Goal: Transaction & Acquisition: Purchase product/service

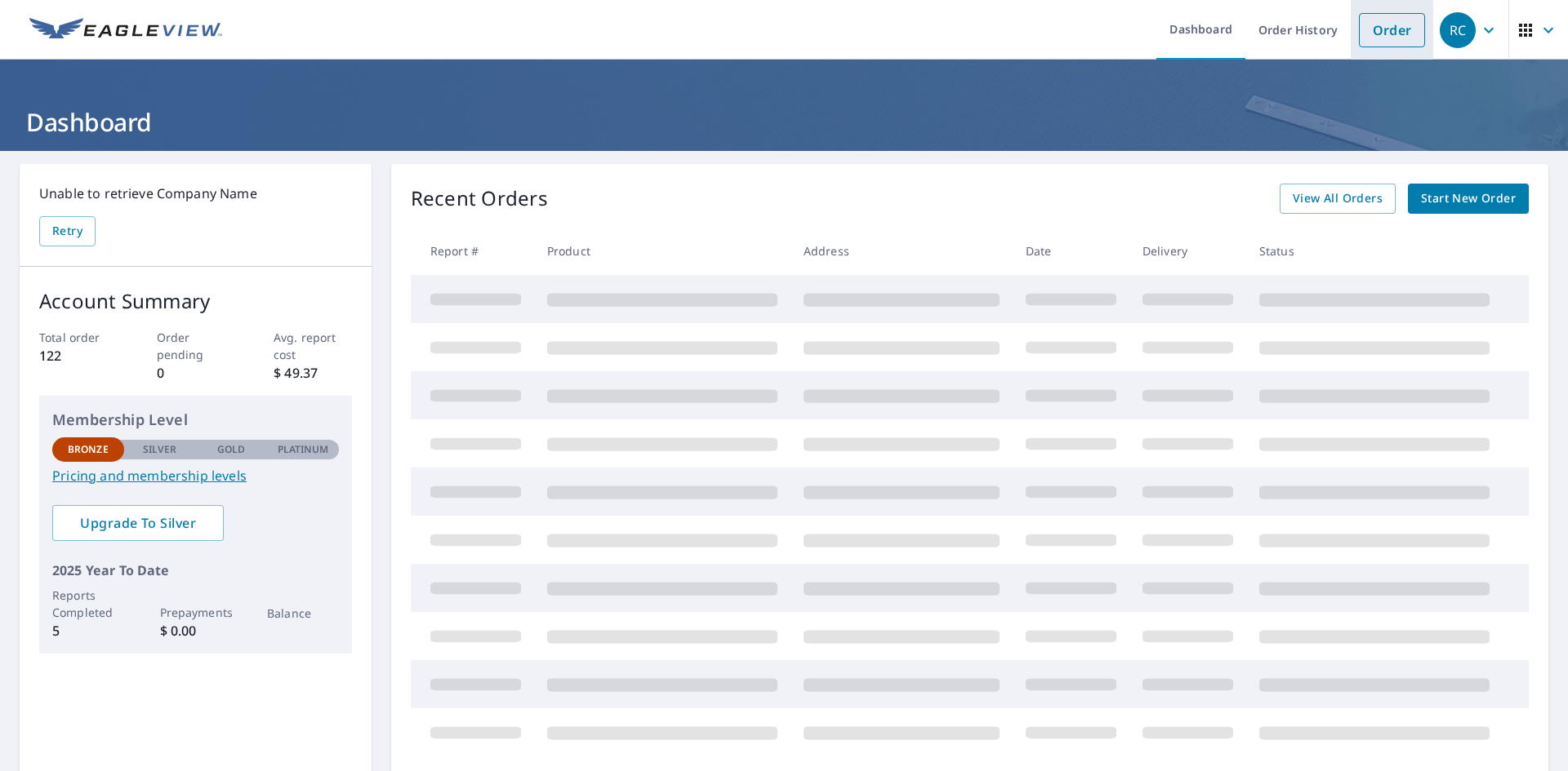
click at [1417, 32] on li "Order" at bounding box center [1392, 29] width 82 height 60
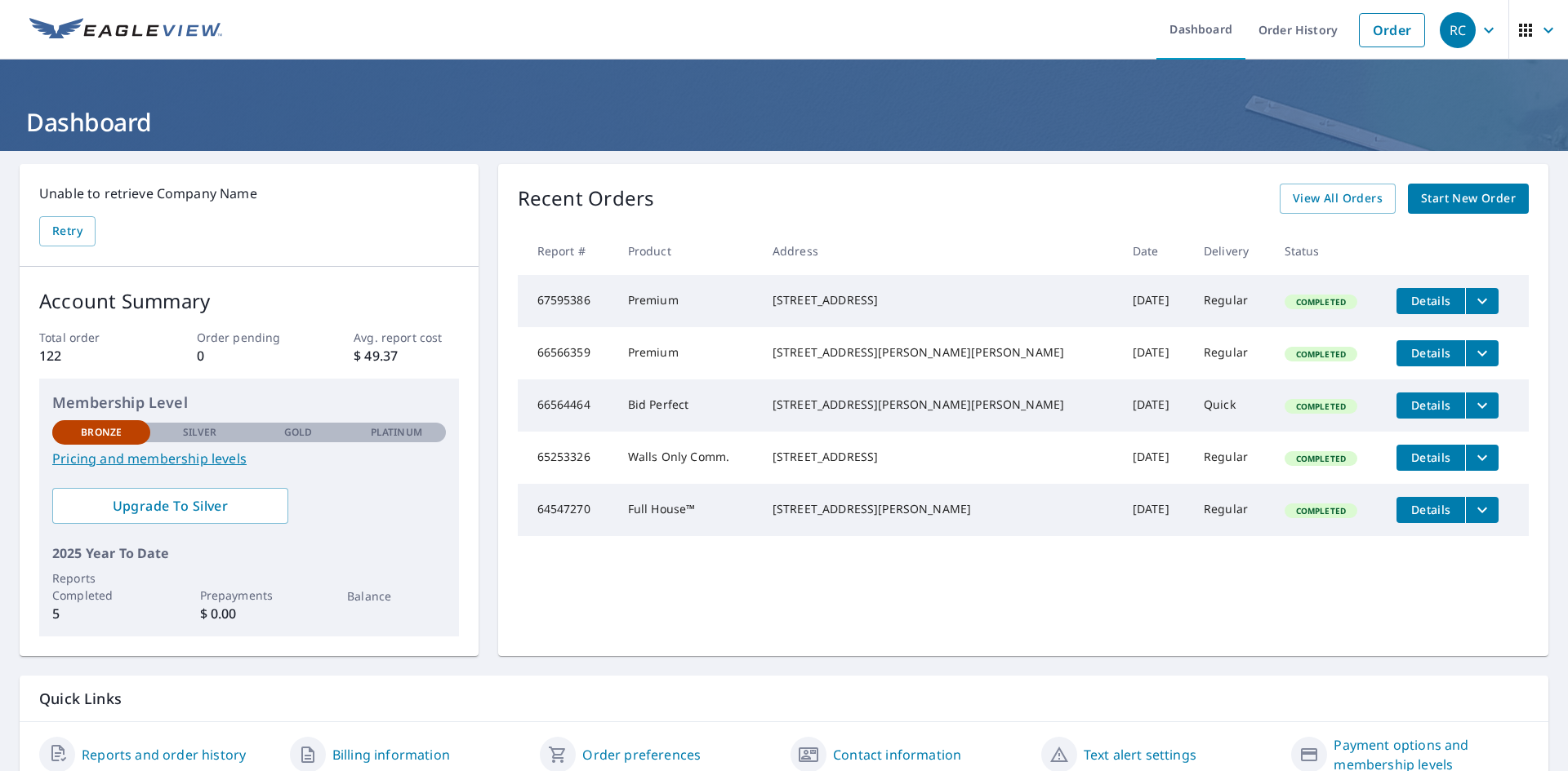
click at [1454, 200] on span "Start New Order" at bounding box center [1468, 198] width 95 height 20
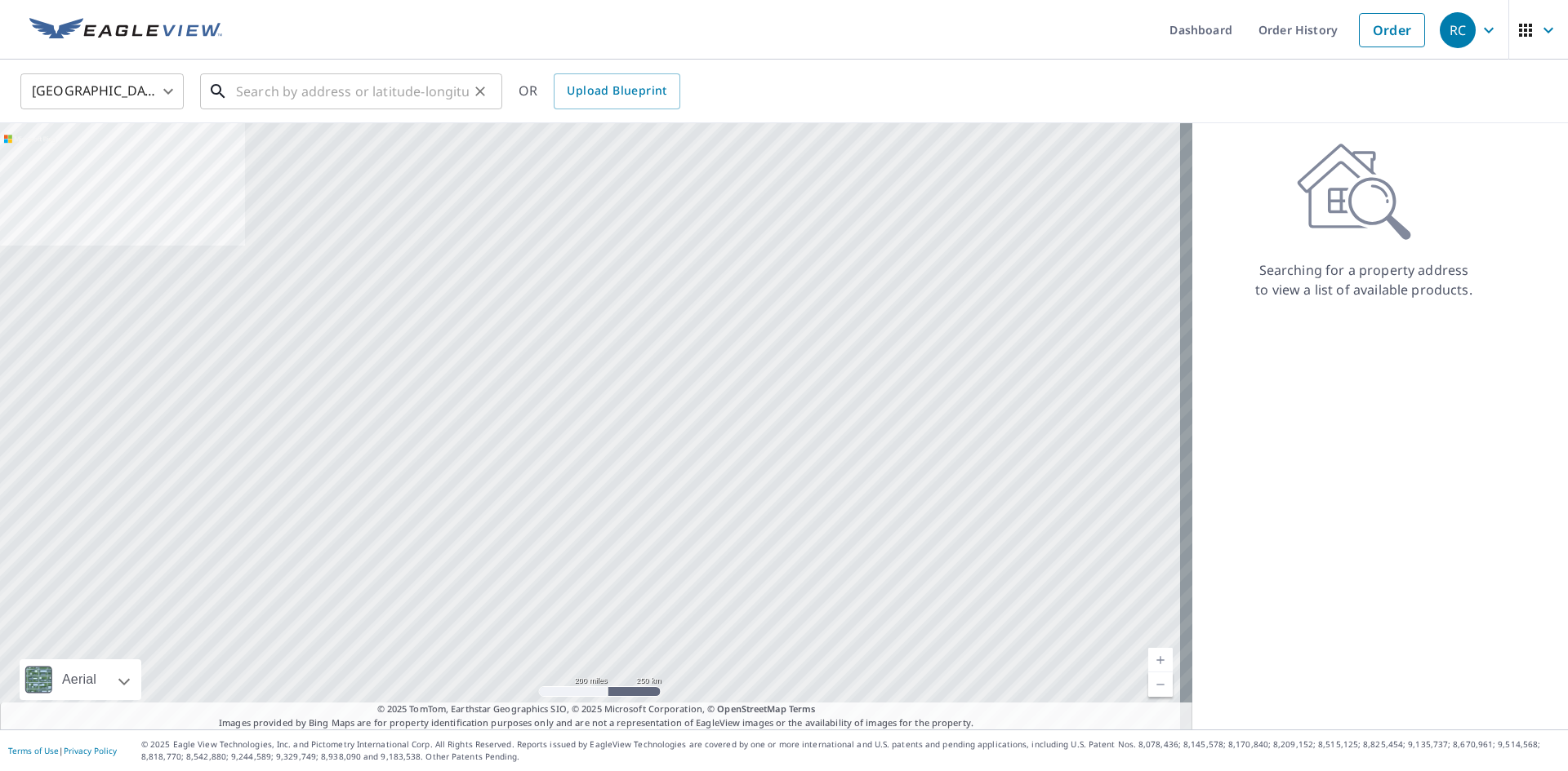
click at [331, 82] on input "text" at bounding box center [352, 92] width 233 height 45
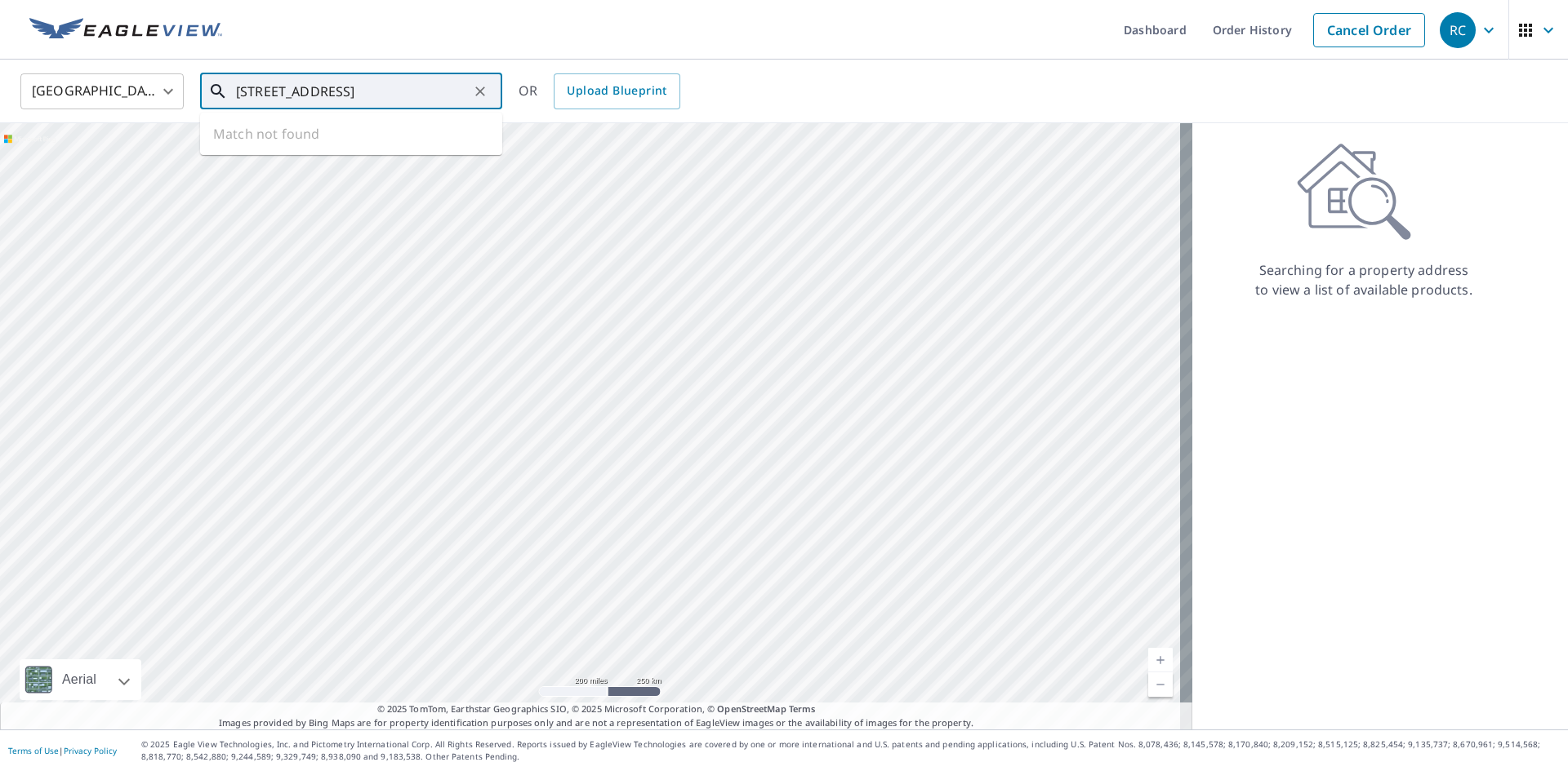
type input "[STREET_ADDRESS]"
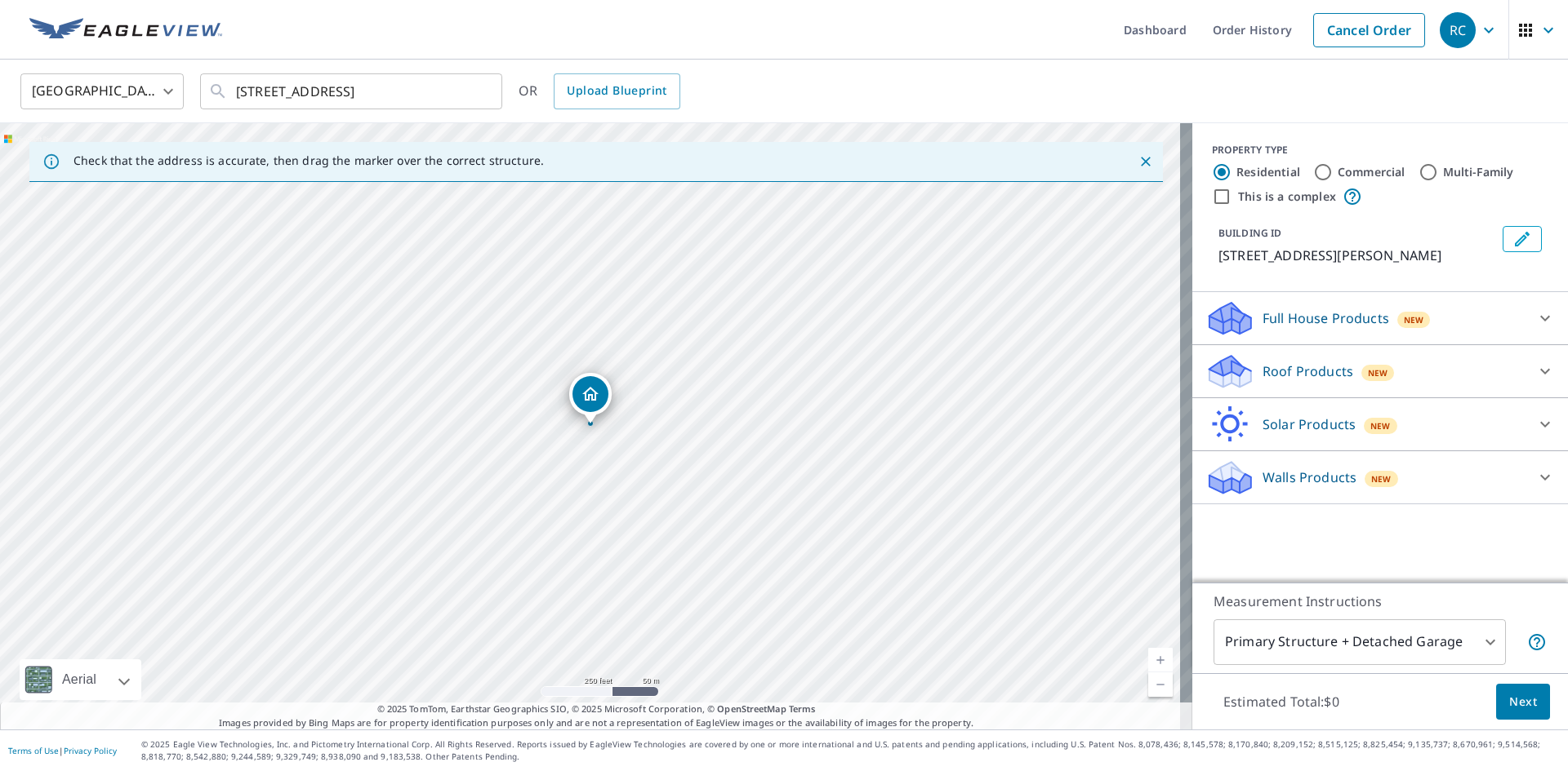
click at [1516, 348] on div "Roof Products New Premium $32.75 - $87 QuickSquares™ $18 Gutter $13.75 Bid Perf…" at bounding box center [1380, 372] width 376 height 53
click at [1535, 368] on icon at bounding box center [1544, 371] width 19 height 19
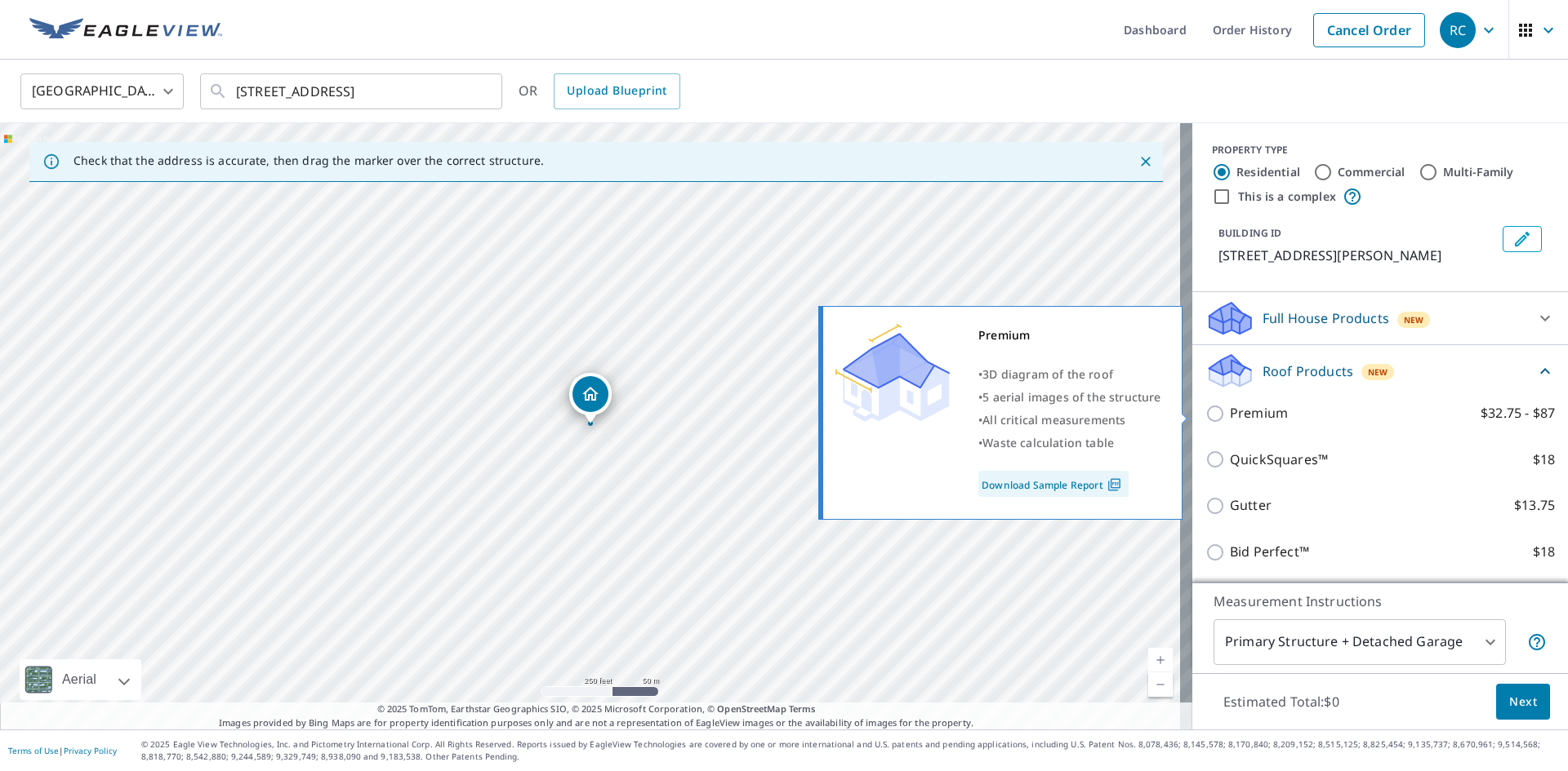
click at [1211, 423] on input "Premium $32.75 - $87" at bounding box center [1217, 414] width 24 height 19
checkbox input "true"
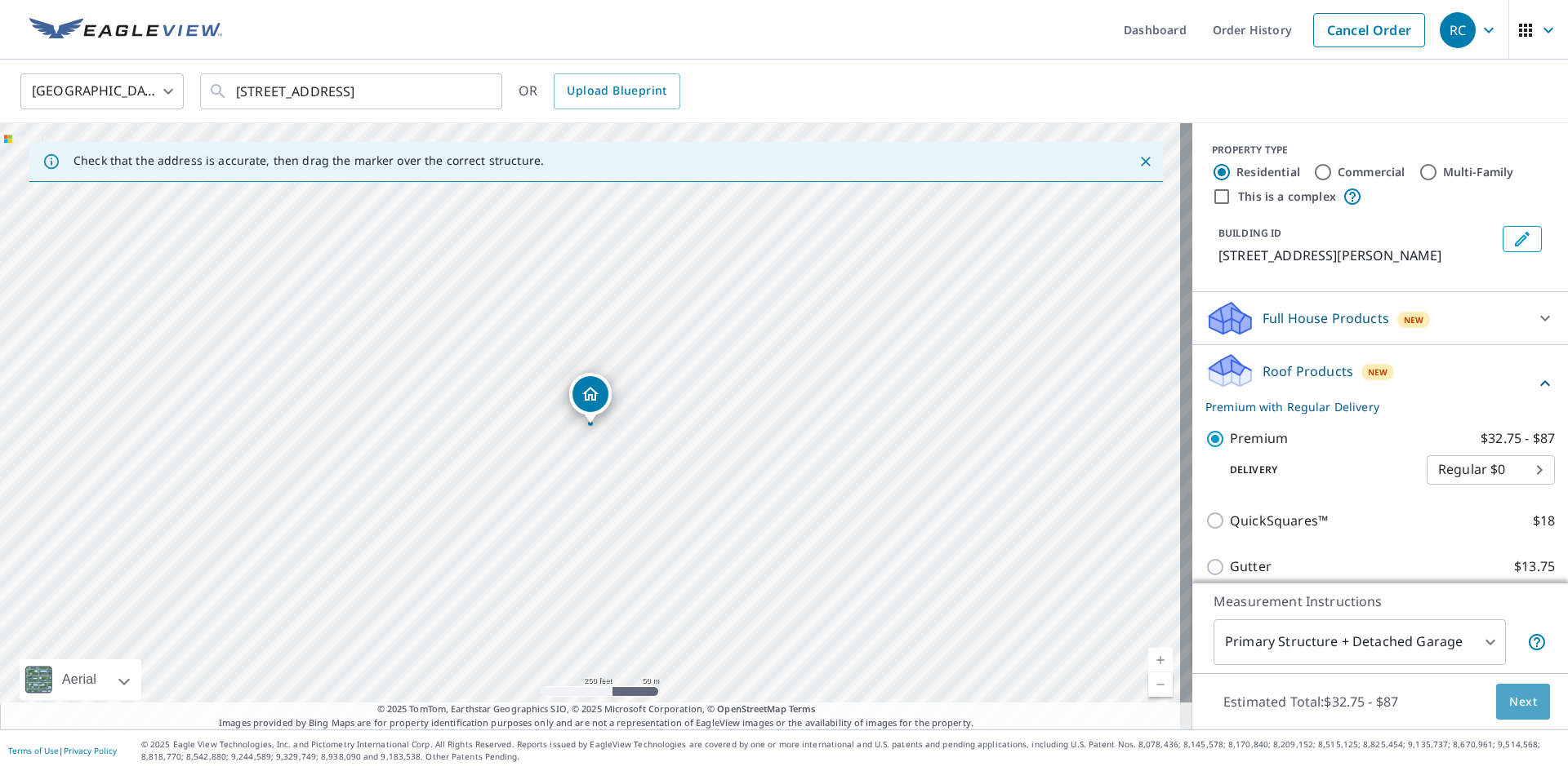
click at [1496, 690] on button "Next" at bounding box center [1523, 703] width 54 height 37
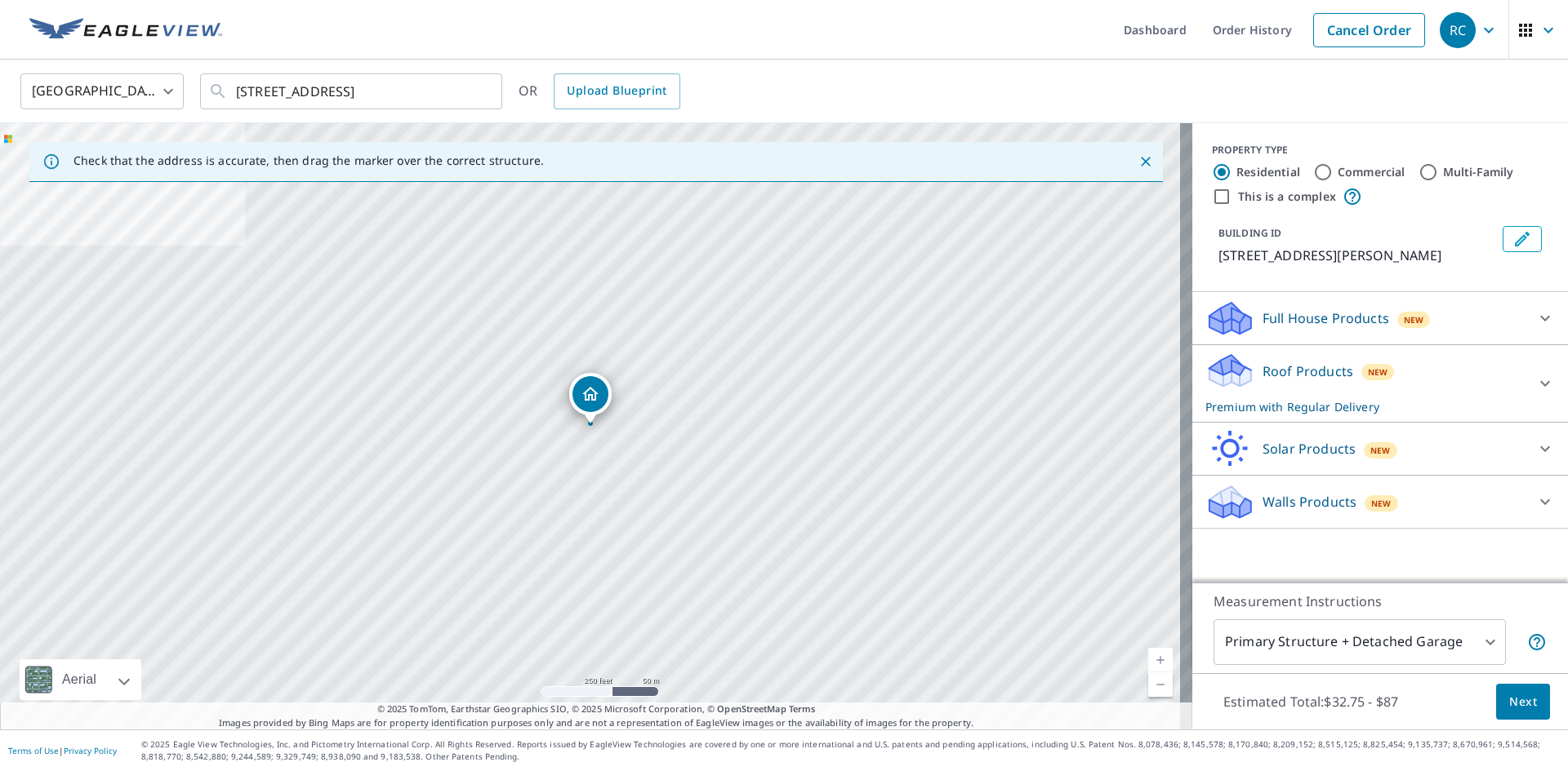
click at [1514, 700] on span "Next" at bounding box center [1523, 702] width 28 height 20
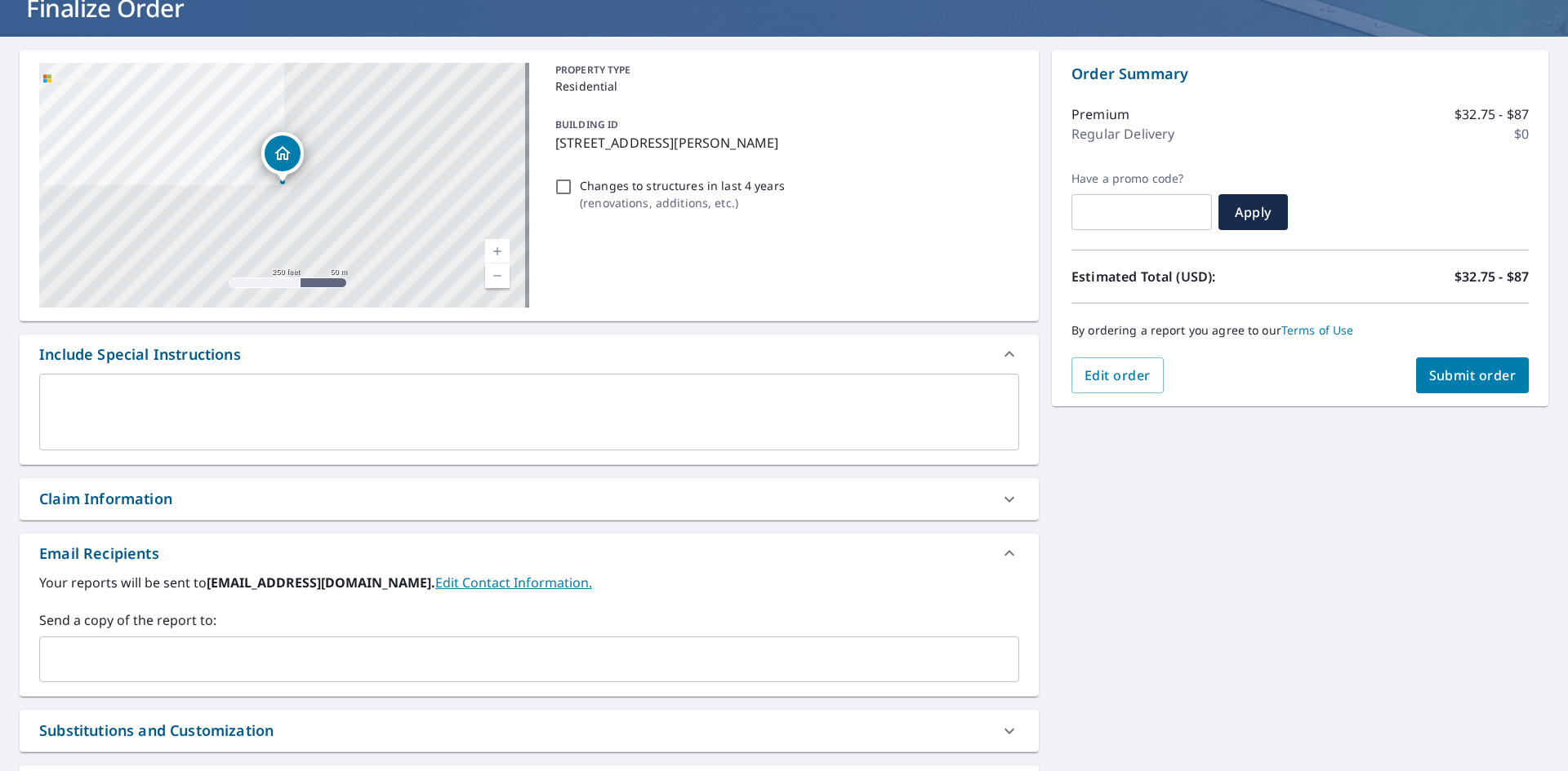
scroll to position [256, 0]
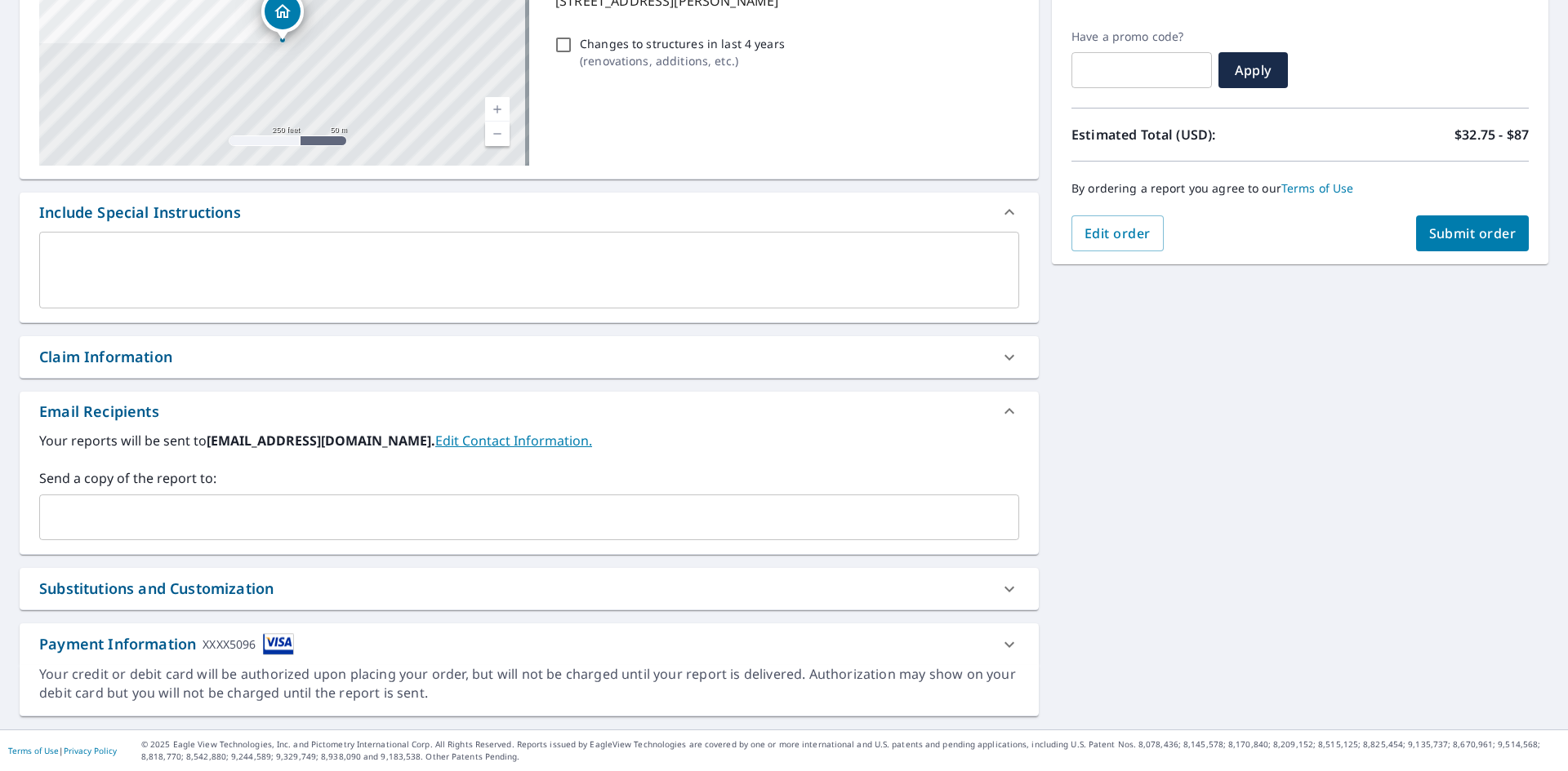
click at [215, 518] on input "text" at bounding box center [516, 517] width 940 height 31
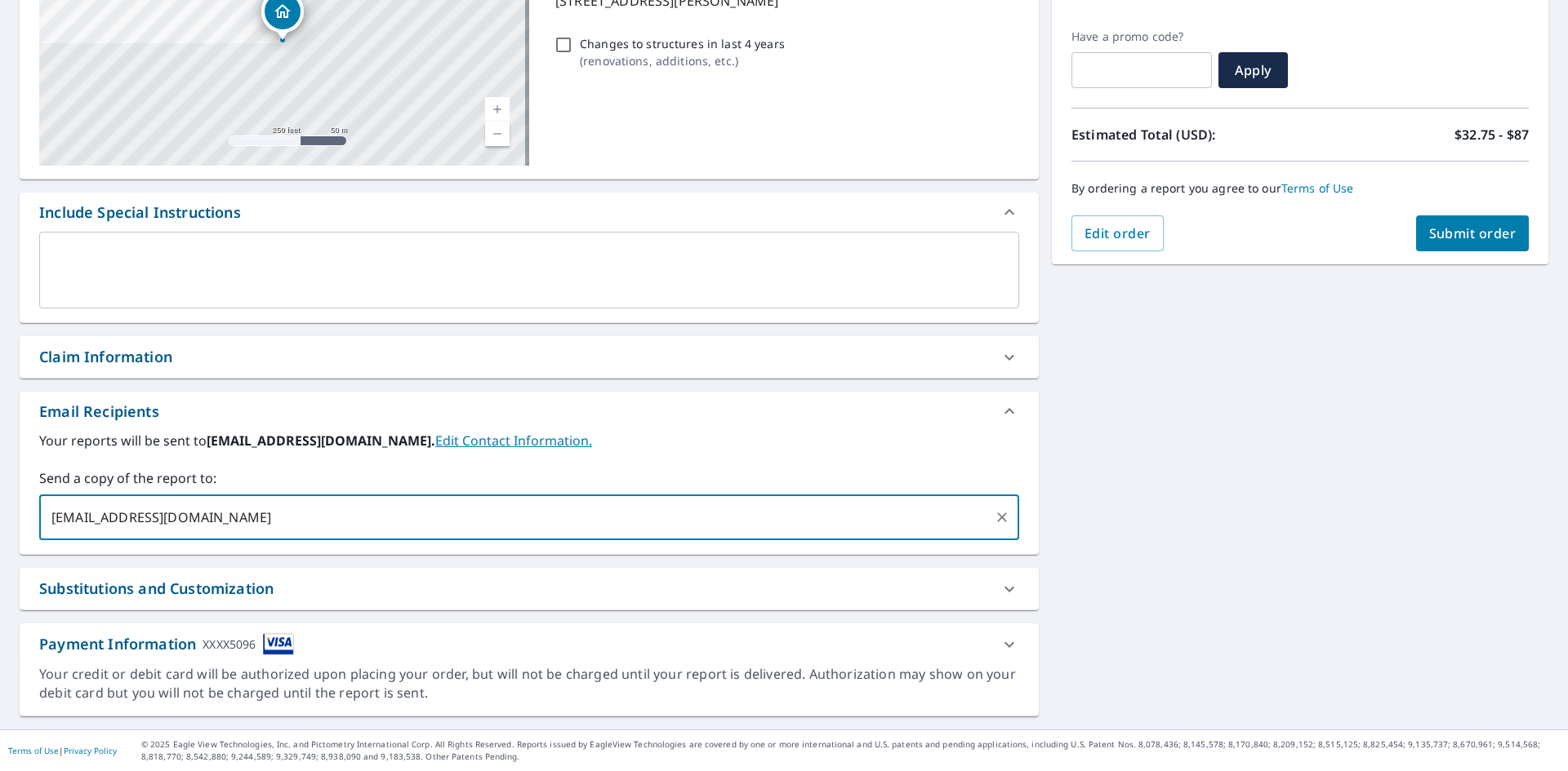
scroll to position [0, 0]
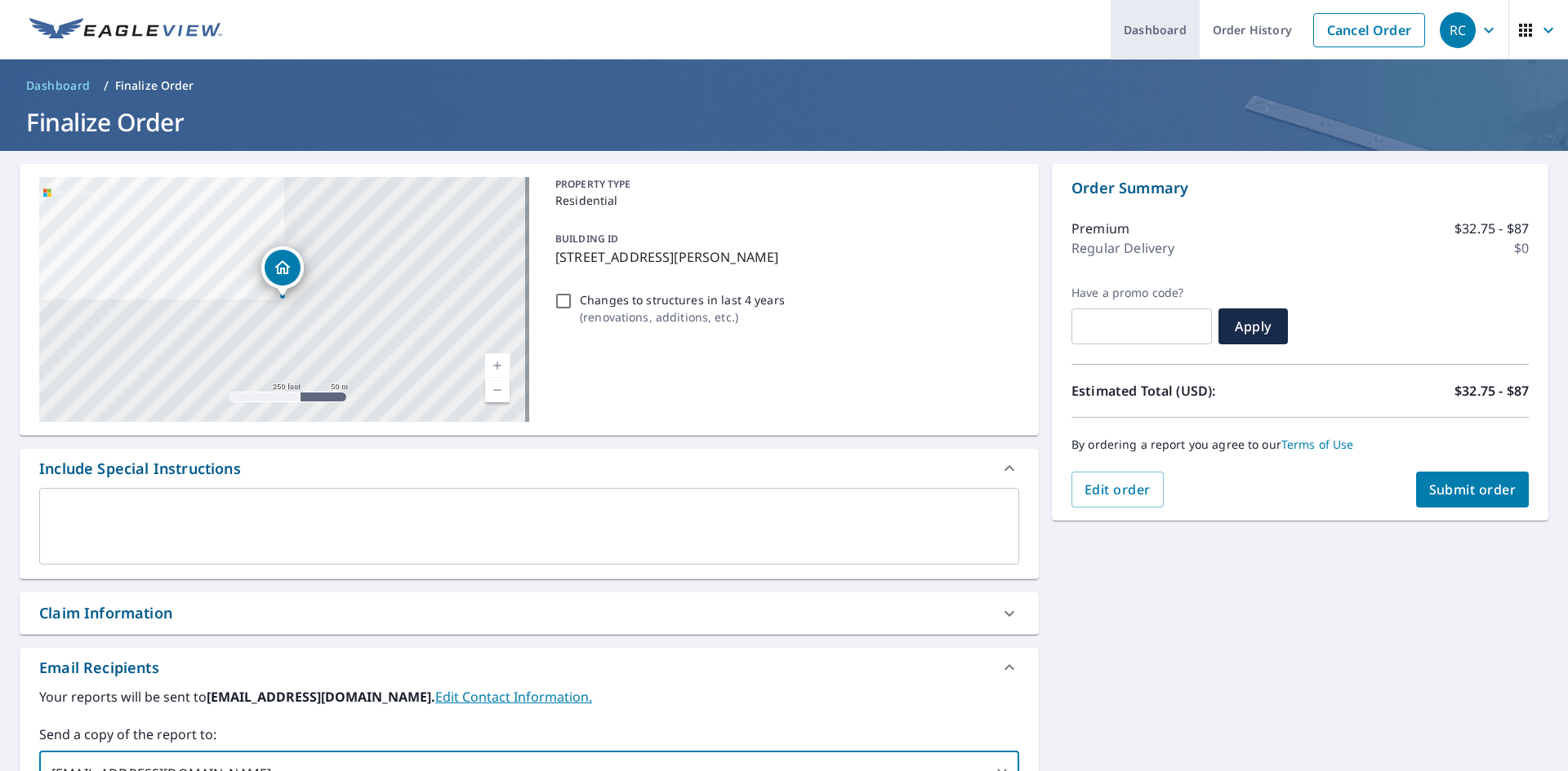
type input "[EMAIL_ADDRESS][DOMAIN_NAME]"
click at [1495, 475] on button "Submit order" at bounding box center [1472, 489] width 114 height 36
